Goal: Information Seeking & Learning: Learn about a topic

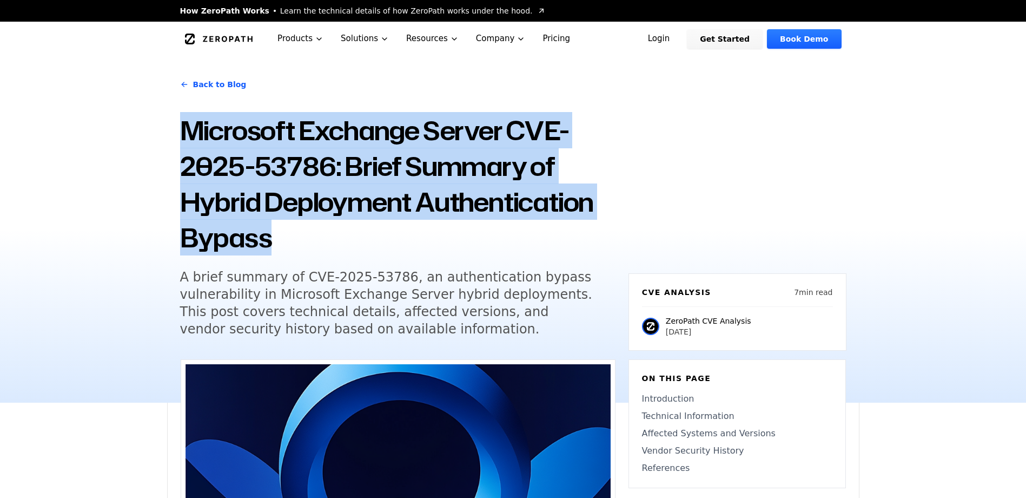
drag, startPoint x: 283, startPoint y: 238, endPoint x: 184, endPoint y: 136, distance: 141.9
click at [184, 136] on h1 "Microsoft Exchange Server CVE-2025-53786: Brief Summary of Hybrid Deployment Au…" at bounding box center [397, 183] width 435 height 143
copy h1 "Microsoft Exchange Server CVE-2025-53786: Brief Summary of Hybrid Deployment Au…"
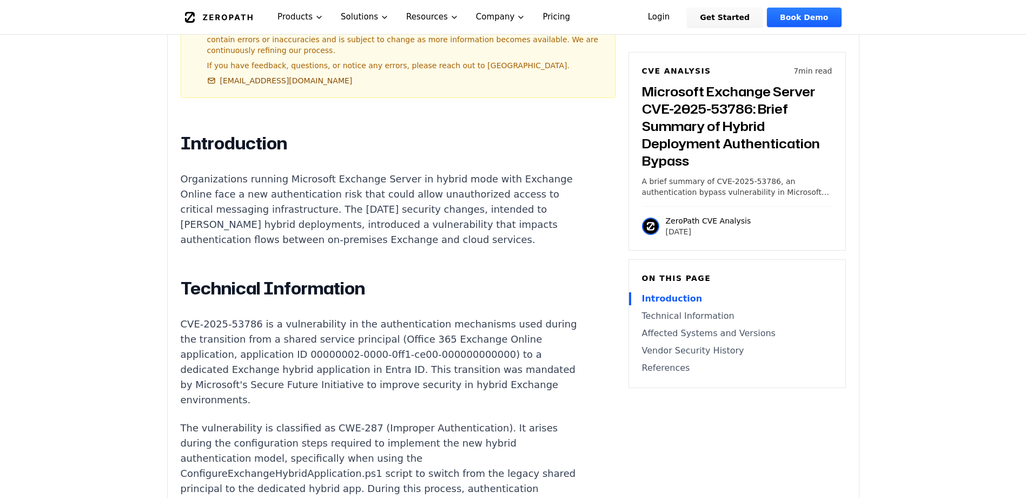
scroll to position [703, 0]
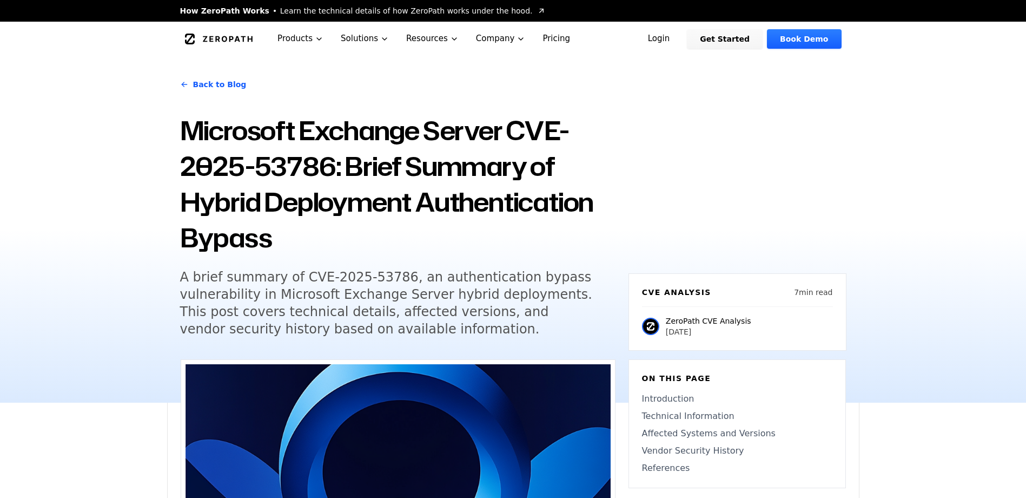
click at [116, 399] on div "Back to Blog Microsoft Exchange Server CVE-2025-53786: Brief Summary of Hybrid …" at bounding box center [513, 229] width 1026 height 346
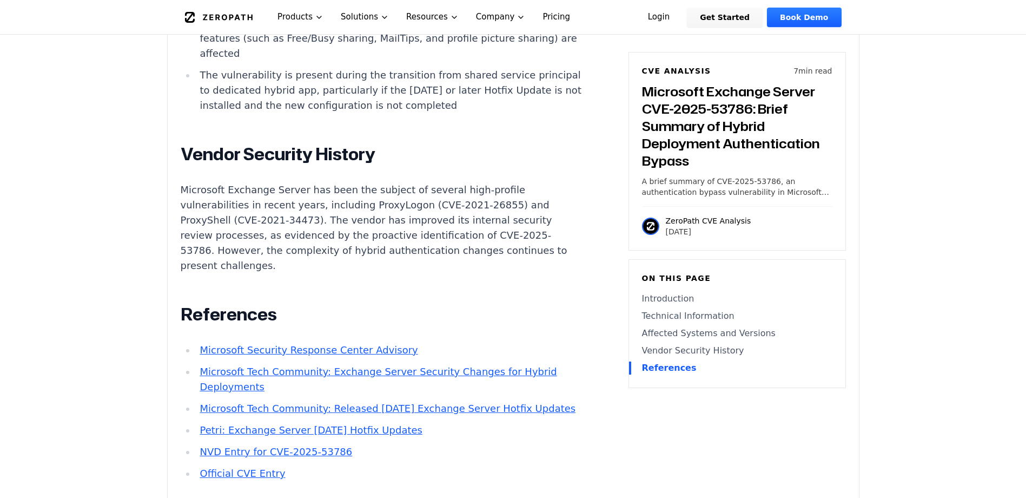
scroll to position [1623, 0]
